Goal: Transaction & Acquisition: Book appointment/travel/reservation

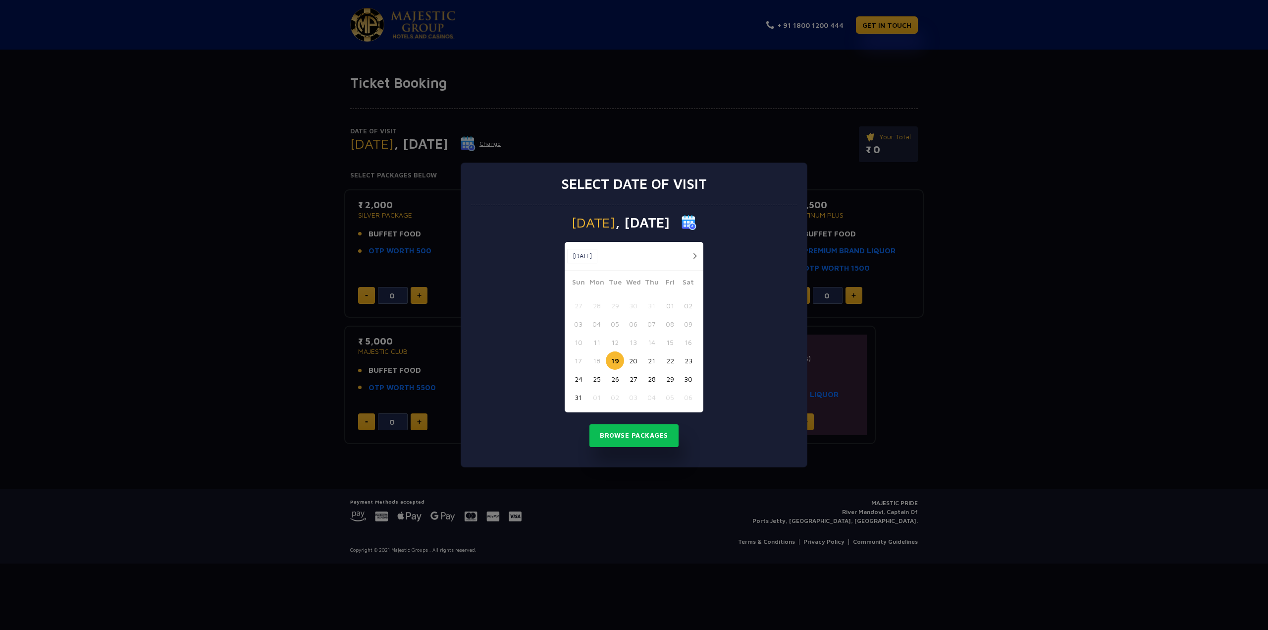
click at [696, 255] on button "button" at bounding box center [695, 256] width 12 height 12
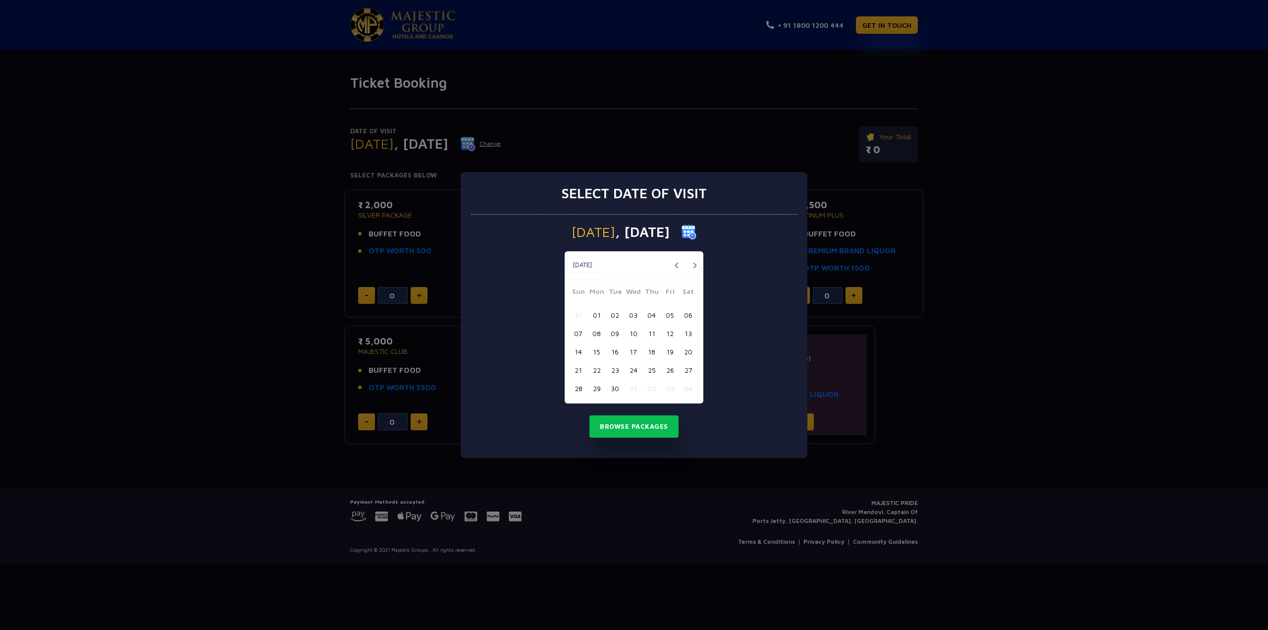
click at [695, 266] on button "button" at bounding box center [695, 265] width 12 height 12
click at [578, 369] on button "19" at bounding box center [578, 370] width 18 height 18
click at [635, 433] on button "Browse Packages" at bounding box center [633, 426] width 89 height 23
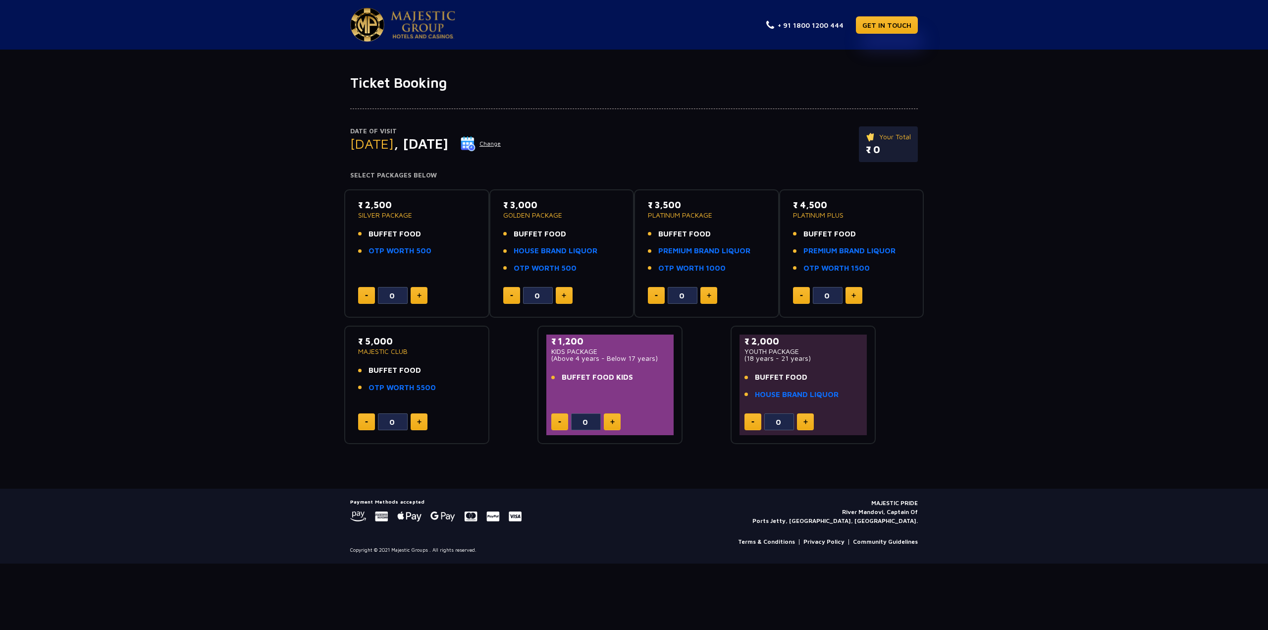
click at [1028, 352] on div "Date of Visit Sunday , 19 Oct 2025 Change Your Total ₹ 0 Select Packages Below …" at bounding box center [634, 267] width 1268 height 353
click at [262, 261] on div "Date of Visit Sunday , 19 Oct 2025 Change Your Total ₹ 0 Select Packages Below …" at bounding box center [634, 267] width 1268 height 353
drag, startPoint x: 434, startPoint y: 256, endPoint x: 344, endPoint y: 223, distance: 95.9
click at [344, 223] on div "₹ 2,500 SILVER PACKAGE BUFFET FOOD OTP WORTH 500 0" at bounding box center [416, 253] width 145 height 129
click at [247, 233] on div "Date of Visit Sunday , 19 Oct 2025 Change Your Total ₹ 0 Select Packages Below …" at bounding box center [634, 267] width 1268 height 353
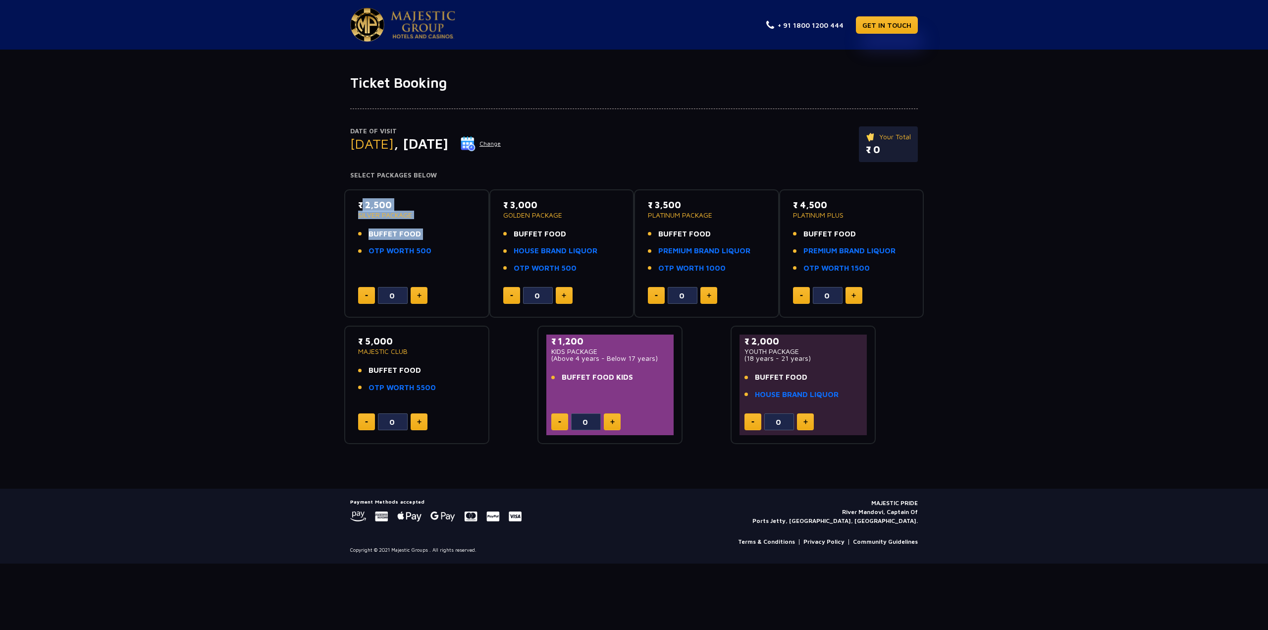
drag, startPoint x: 454, startPoint y: 246, endPoint x: 353, endPoint y: 201, distance: 110.9
click at [354, 201] on div "₹ 2,500 SILVER PACKAGE BUFFET FOOD OTP WORTH 500 0" at bounding box center [416, 253] width 127 height 111
click at [280, 203] on div "Date of Visit Sunday , 19 Oct 2025 Change Your Total ₹ 0 Select Packages Below …" at bounding box center [634, 267] width 1268 height 353
click at [300, 207] on div "Date of Visit Sunday , 19 Oct 2025 Change Your Total ₹ 0 Select Packages Below …" at bounding box center [634, 267] width 1268 height 353
drag, startPoint x: 394, startPoint y: 176, endPoint x: 480, endPoint y: 182, distance: 86.4
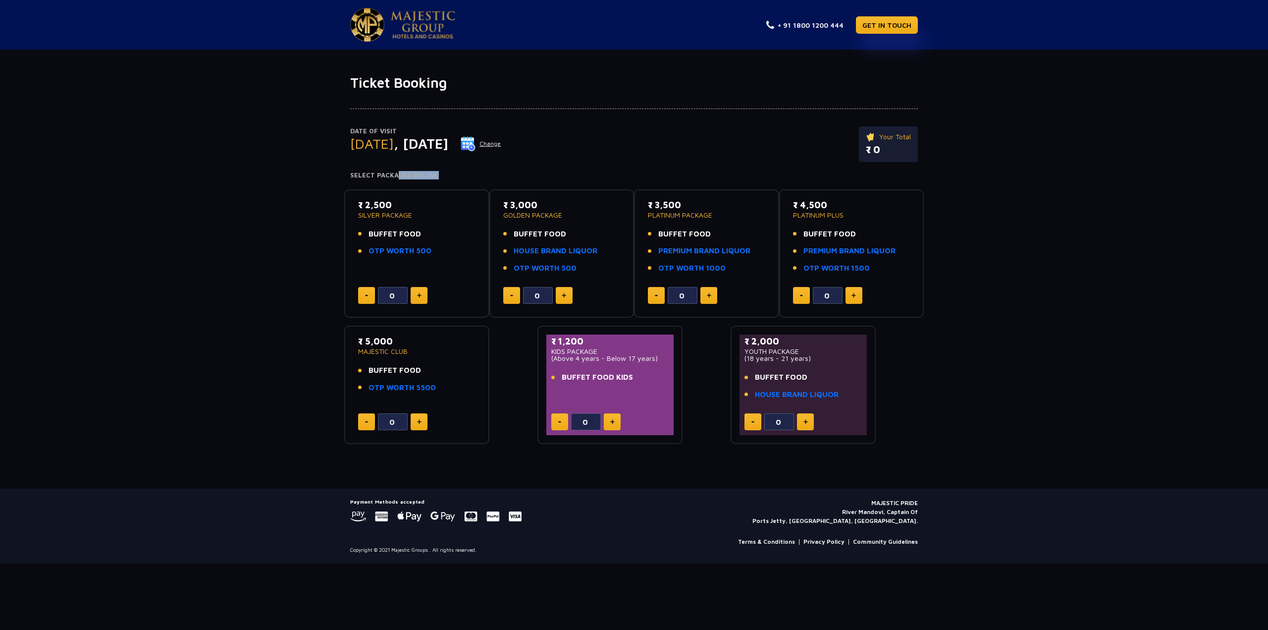
click at [480, 182] on div "Date of Visit Sunday , 19 Oct 2025 Change Your Total ₹ 0 Select Packages Below …" at bounding box center [634, 267] width 1268 height 353
click at [513, 172] on h4 "Select Packages Below" at bounding box center [634, 175] width 568 height 8
drag, startPoint x: 541, startPoint y: 176, endPoint x: 551, endPoint y: 179, distance: 9.9
click at [543, 178] on h4 "Select Packages Below" at bounding box center [634, 175] width 568 height 8
drag, startPoint x: 581, startPoint y: 267, endPoint x: 500, endPoint y: 220, distance: 92.5
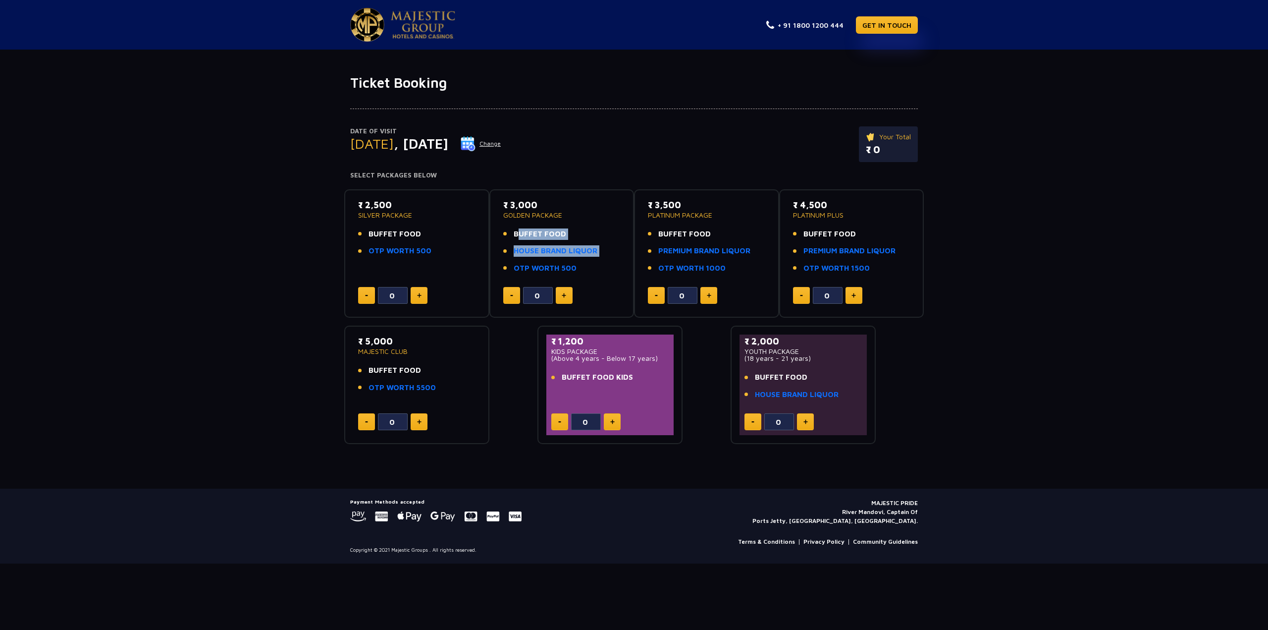
click at [500, 220] on div "₹ 3,000 GOLDEN PACKAGE BUFFET FOOD HOUSE BRAND LIQUOR OTP WORTH 500 0" at bounding box center [561, 253] width 127 height 111
click at [598, 151] on div "Date of Visit Sunday , 19 Oct 2025 Change Your Total ₹ 0" at bounding box center [634, 149] width 568 height 46
drag, startPoint x: 747, startPoint y: 277, endPoint x: 632, endPoint y: 185, distance: 147.6
click at [632, 202] on div "₹ 2,500 SILVER PACKAGE BUFFET FOOD OTP WORTH 500 0 ₹ 3,000 GOLDEN PACKAGE BUFFE…" at bounding box center [634, 312] width 580 height 263
click at [650, 143] on div "Date of Visit Sunday , 19 Oct 2025 Change Your Total ₹ 0" at bounding box center [634, 149] width 568 height 46
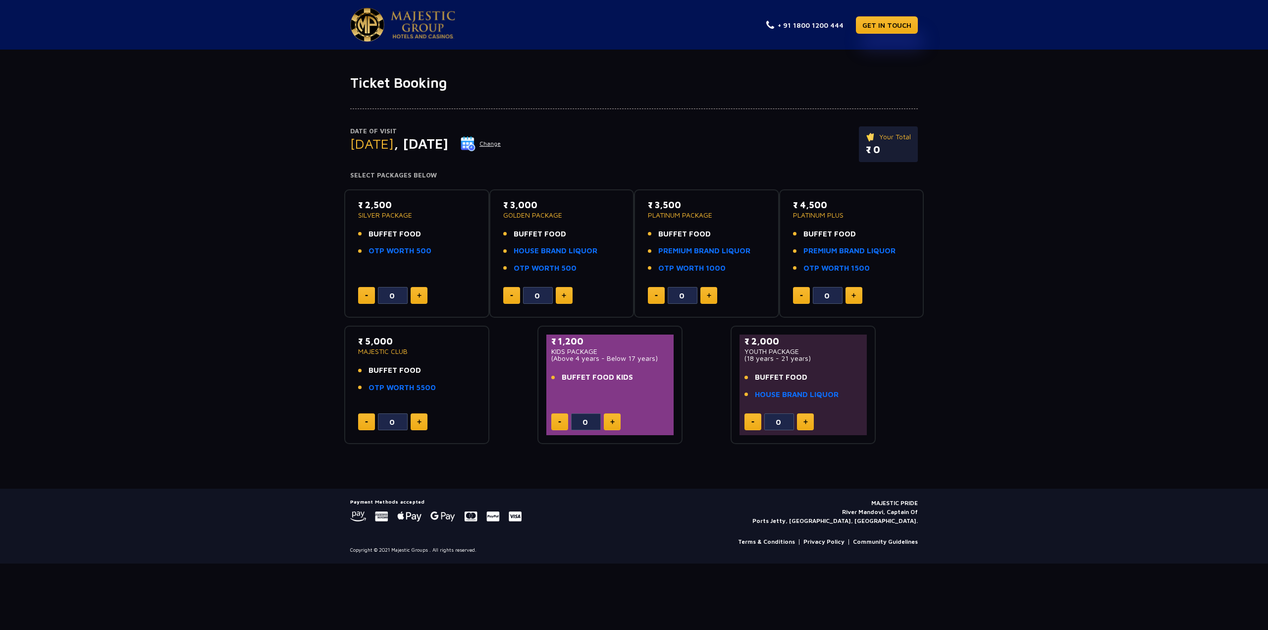
click at [649, 143] on div "Date of Visit Sunday , 19 Oct 2025 Change Your Total ₹ 0" at bounding box center [634, 149] width 568 height 46
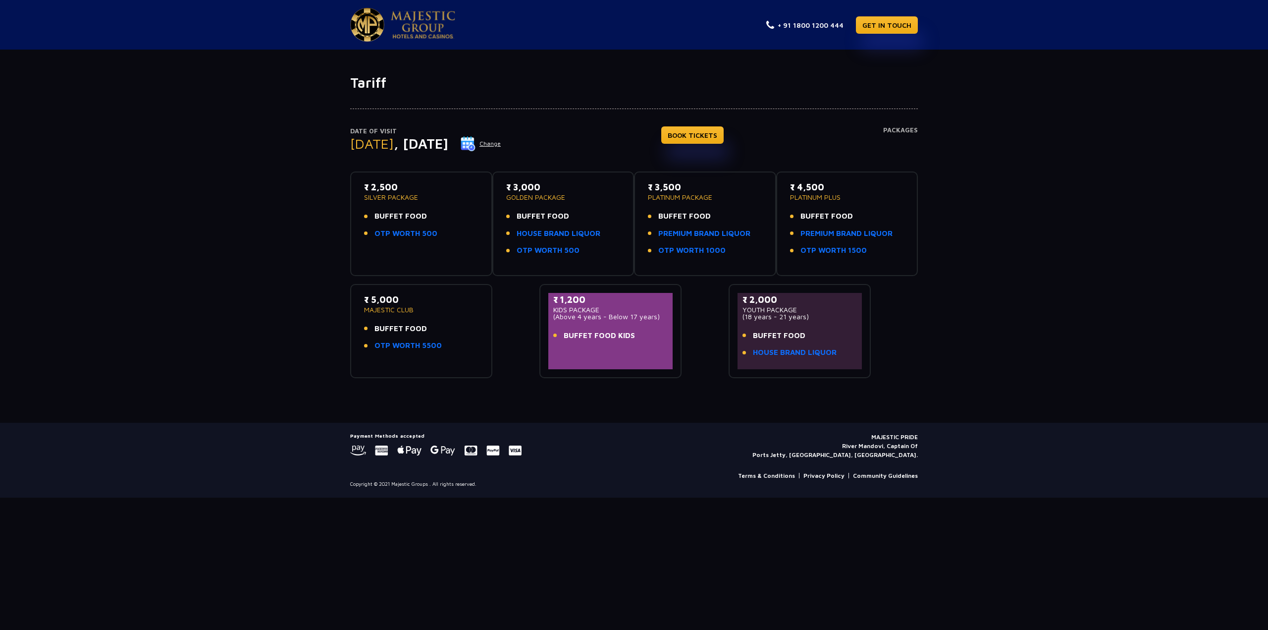
click at [198, 195] on div "Date of Visit [DATE] Change BOOK TICKETS Packages ₹ 2,500 SILVER PACKAGE BUFFET…" at bounding box center [634, 234] width 1268 height 287
